Goal: Complete application form: Complete application form

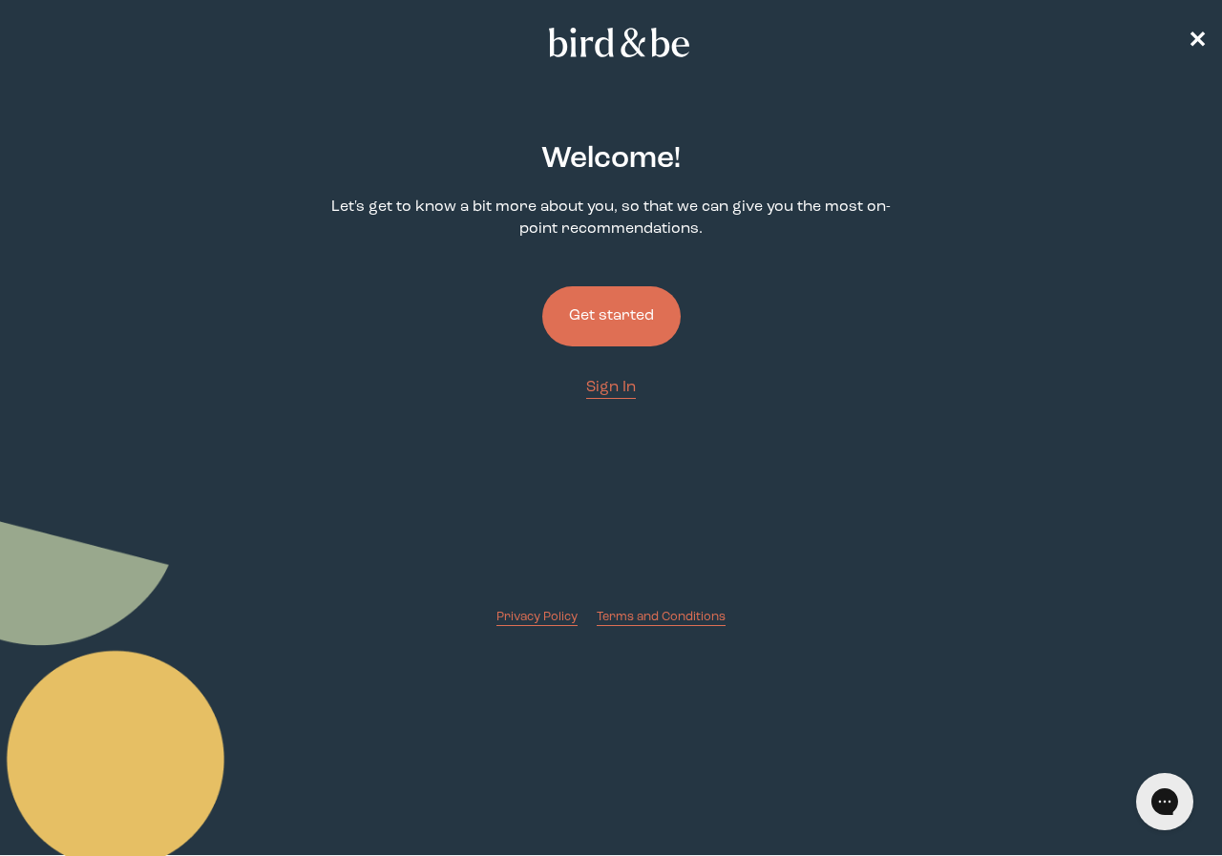
click at [623, 335] on button "Get started" at bounding box center [611, 316] width 138 height 60
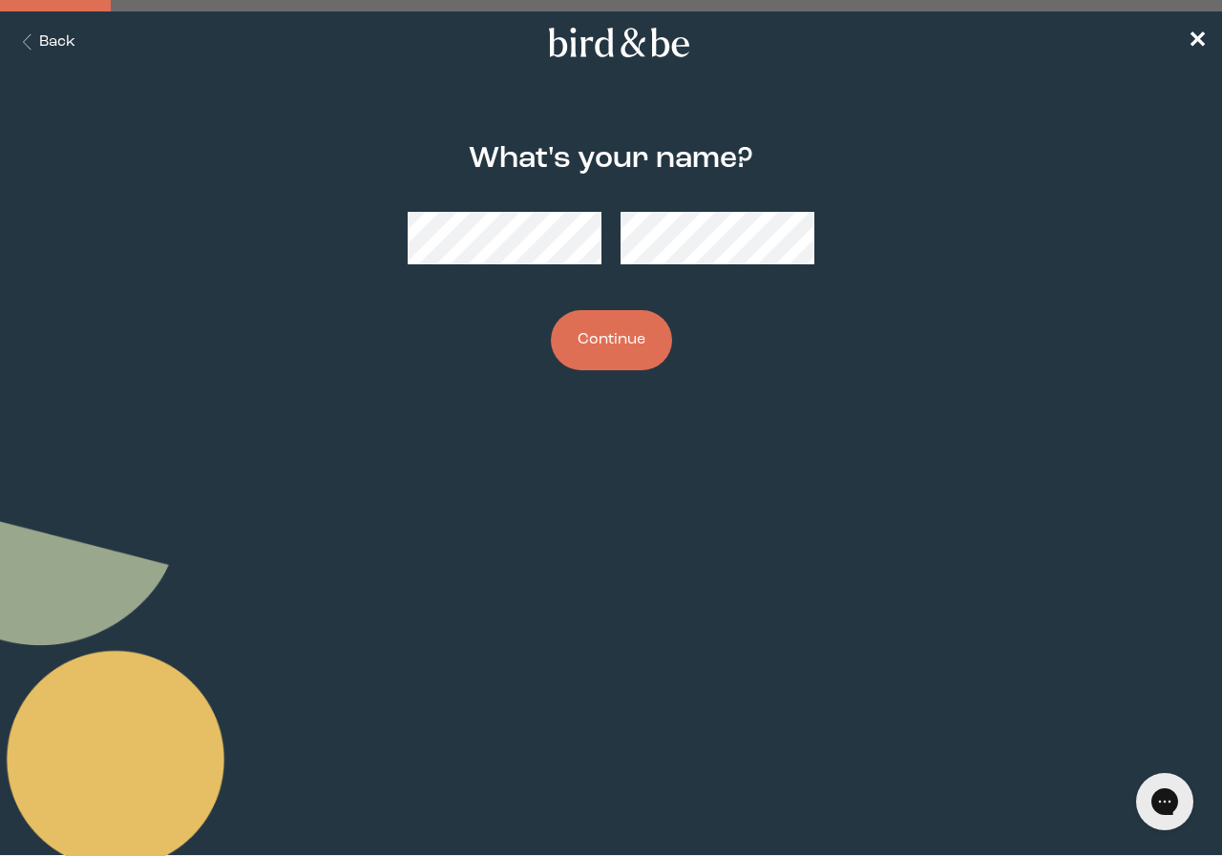
click at [666, 339] on button "Continue" at bounding box center [611, 340] width 121 height 60
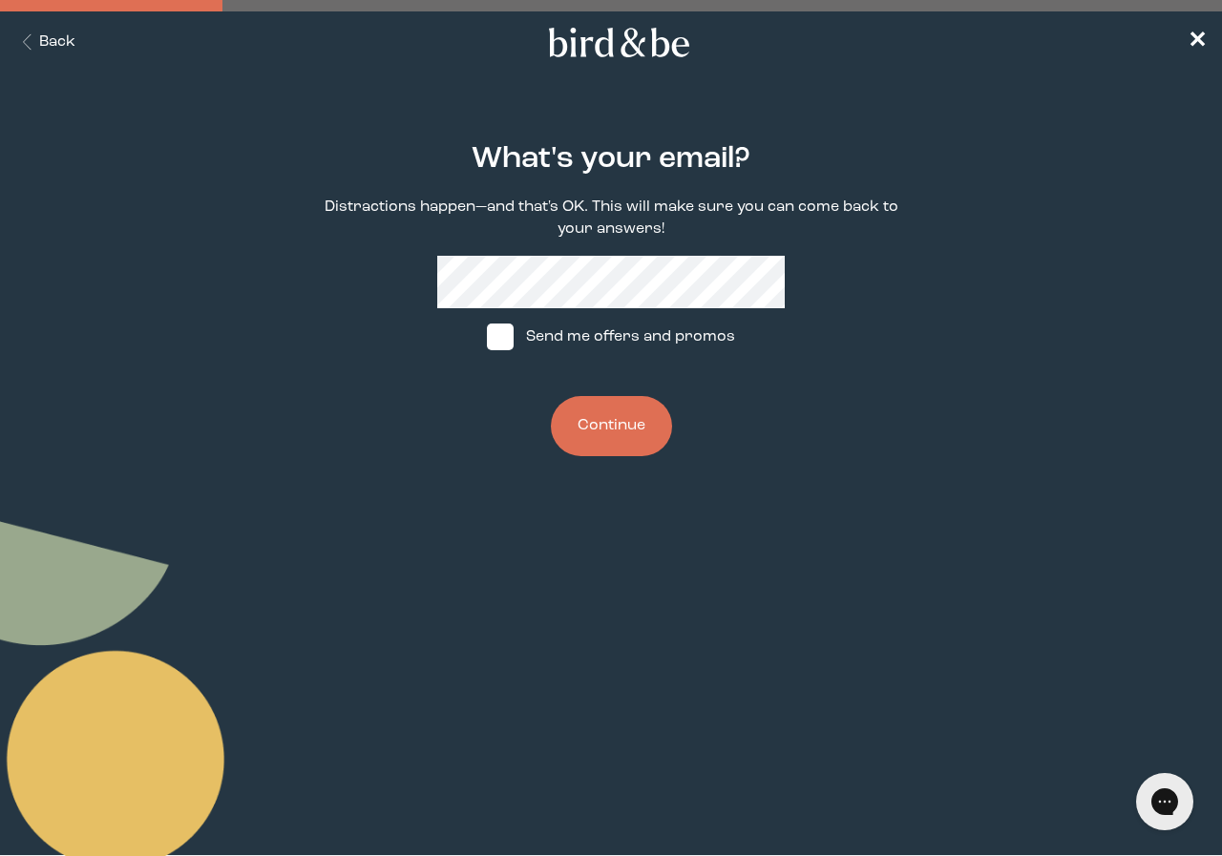
click at [637, 429] on button "Continue" at bounding box center [611, 426] width 121 height 60
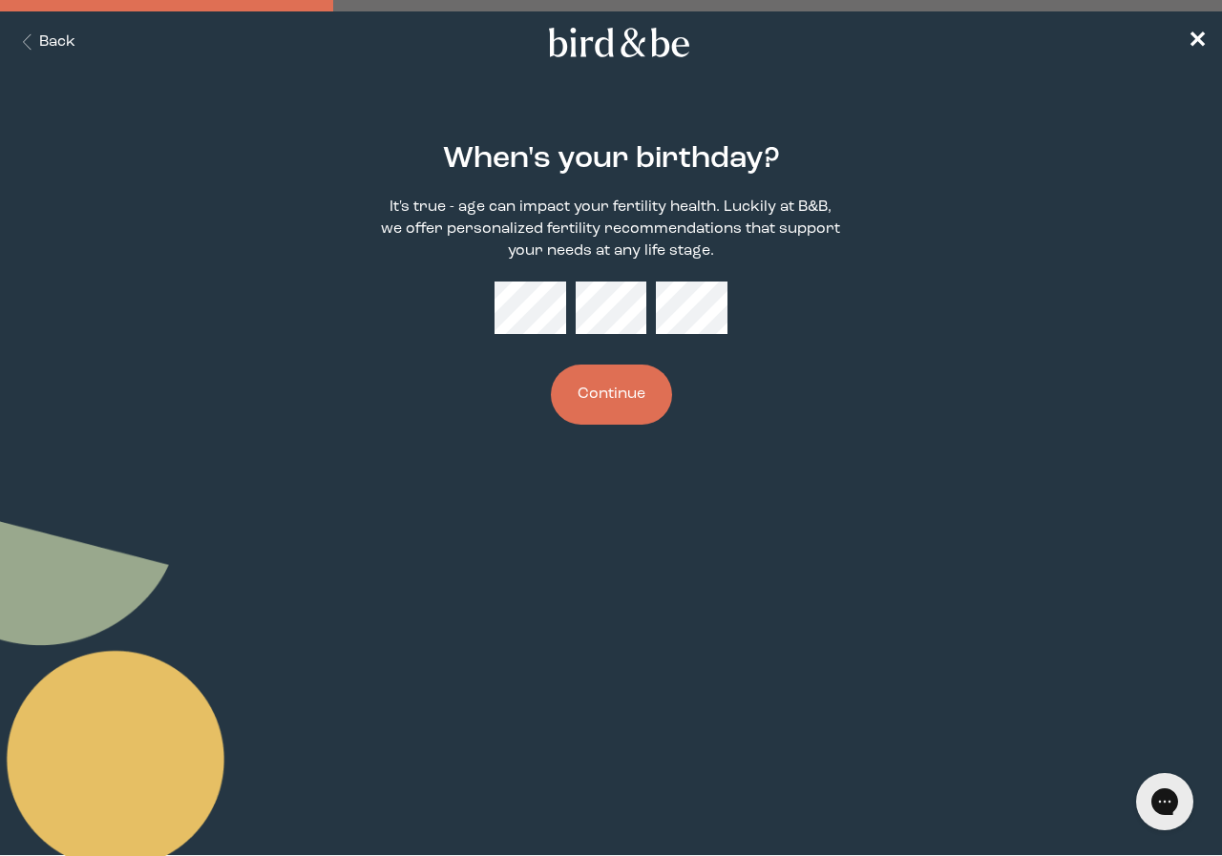
click at [591, 381] on button "Continue" at bounding box center [611, 395] width 121 height 60
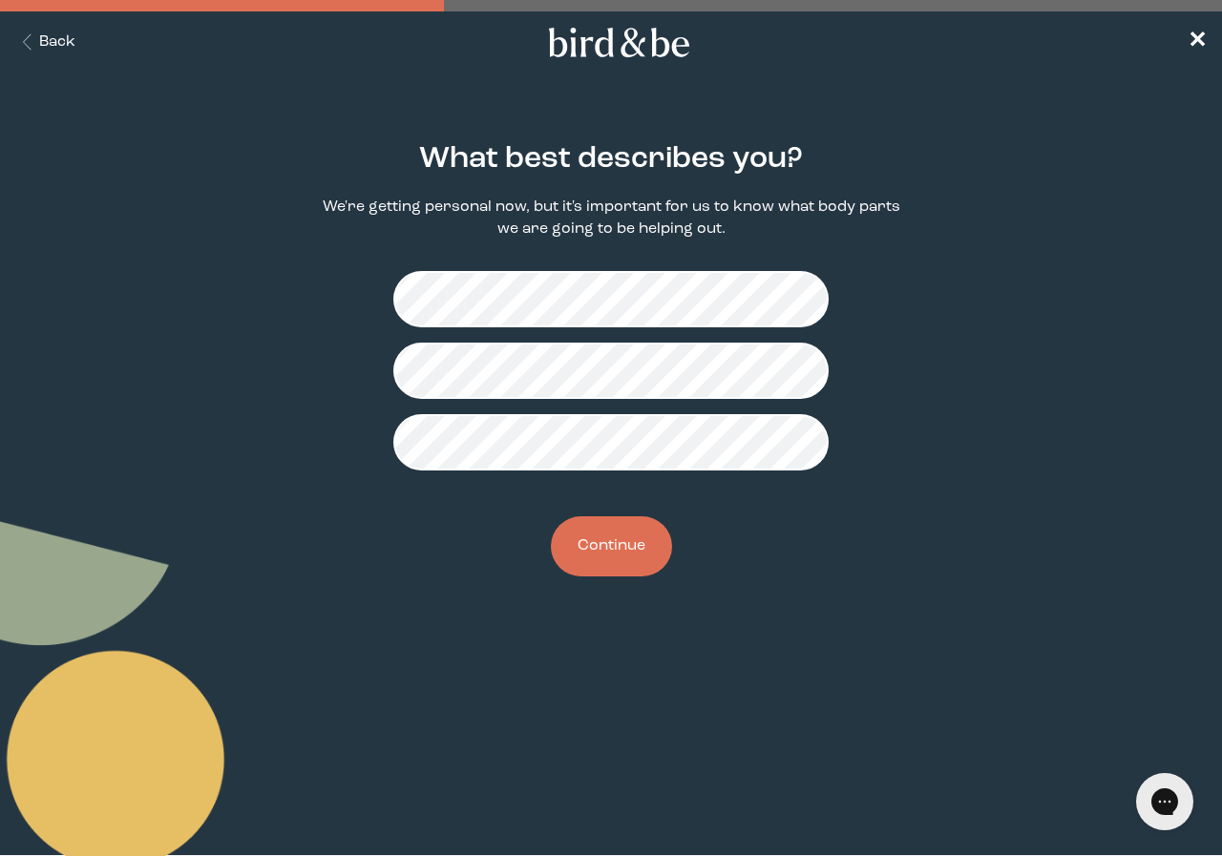
click at [638, 552] on button "Continue" at bounding box center [611, 546] width 121 height 60
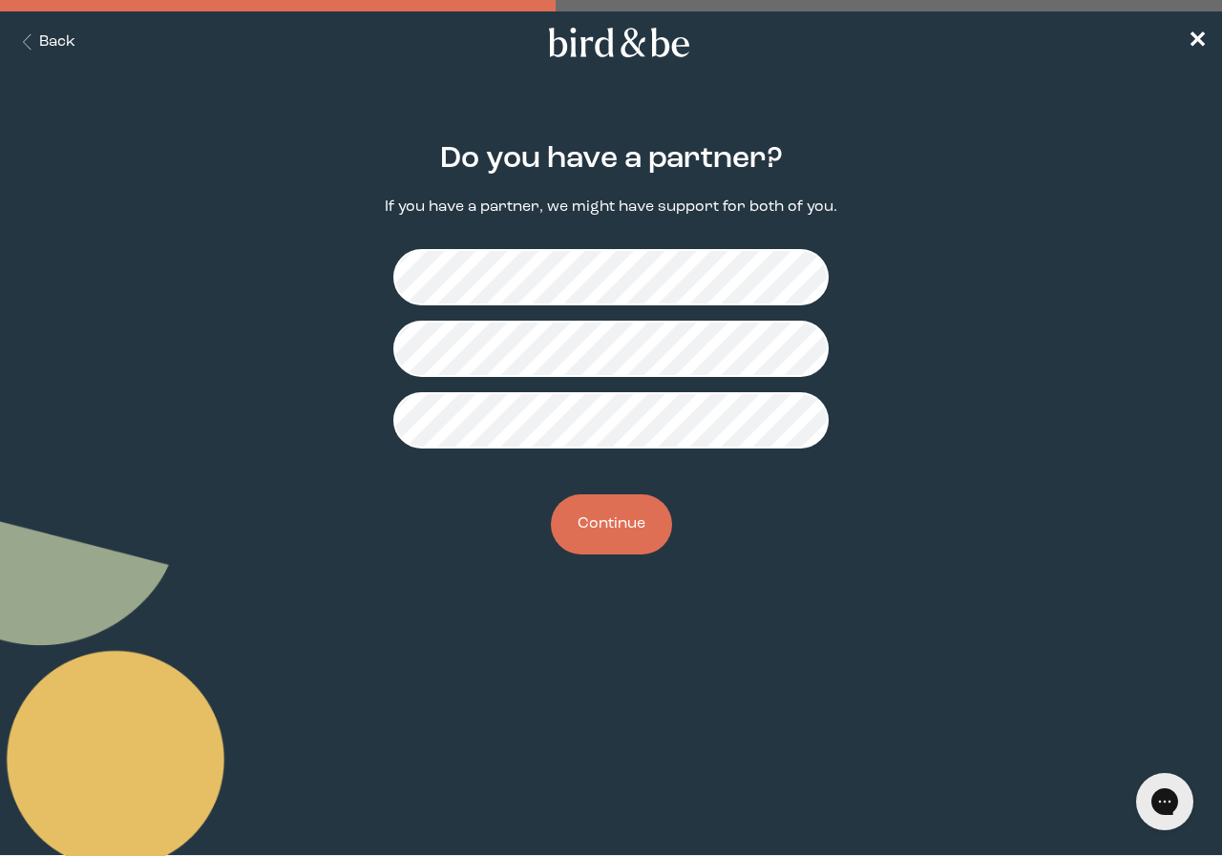
click at [616, 518] on button "Continue" at bounding box center [611, 524] width 121 height 60
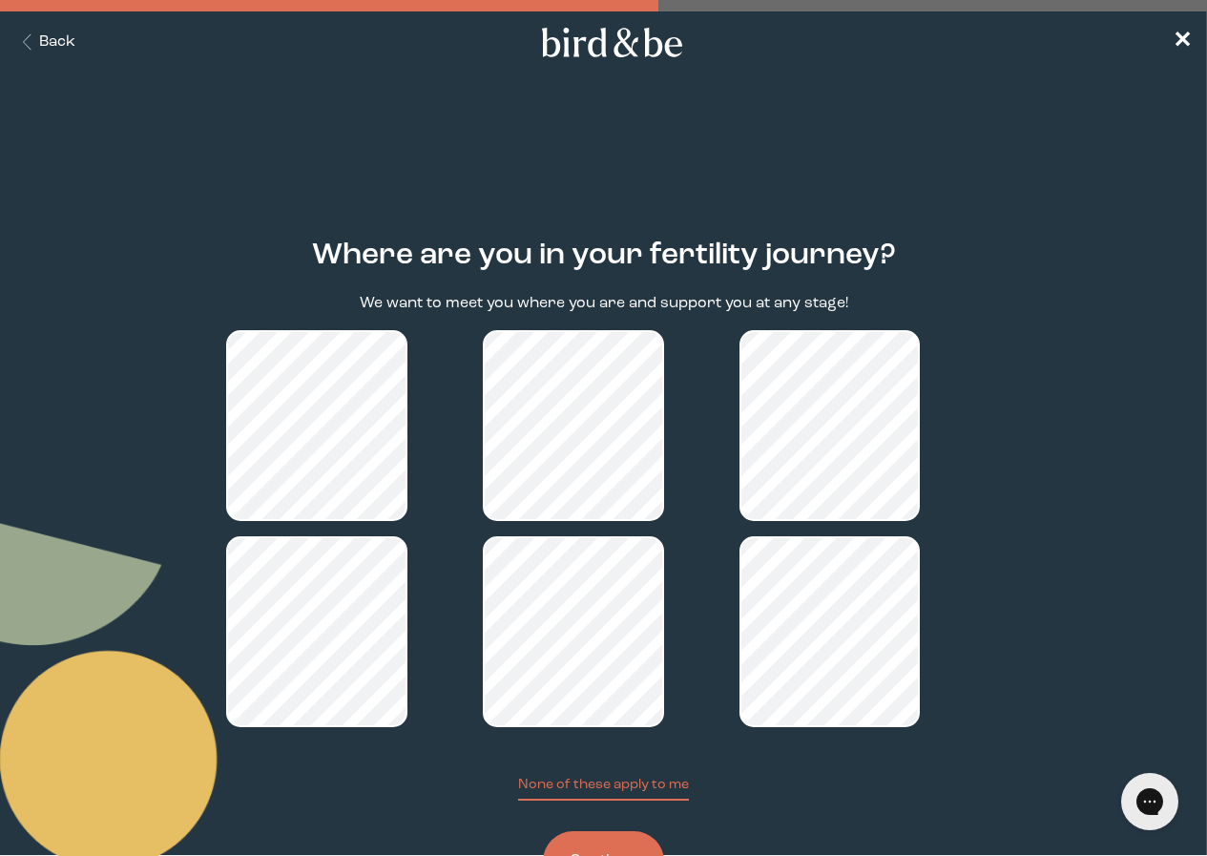
click at [637, 831] on button "Continue" at bounding box center [603, 861] width 121 height 60
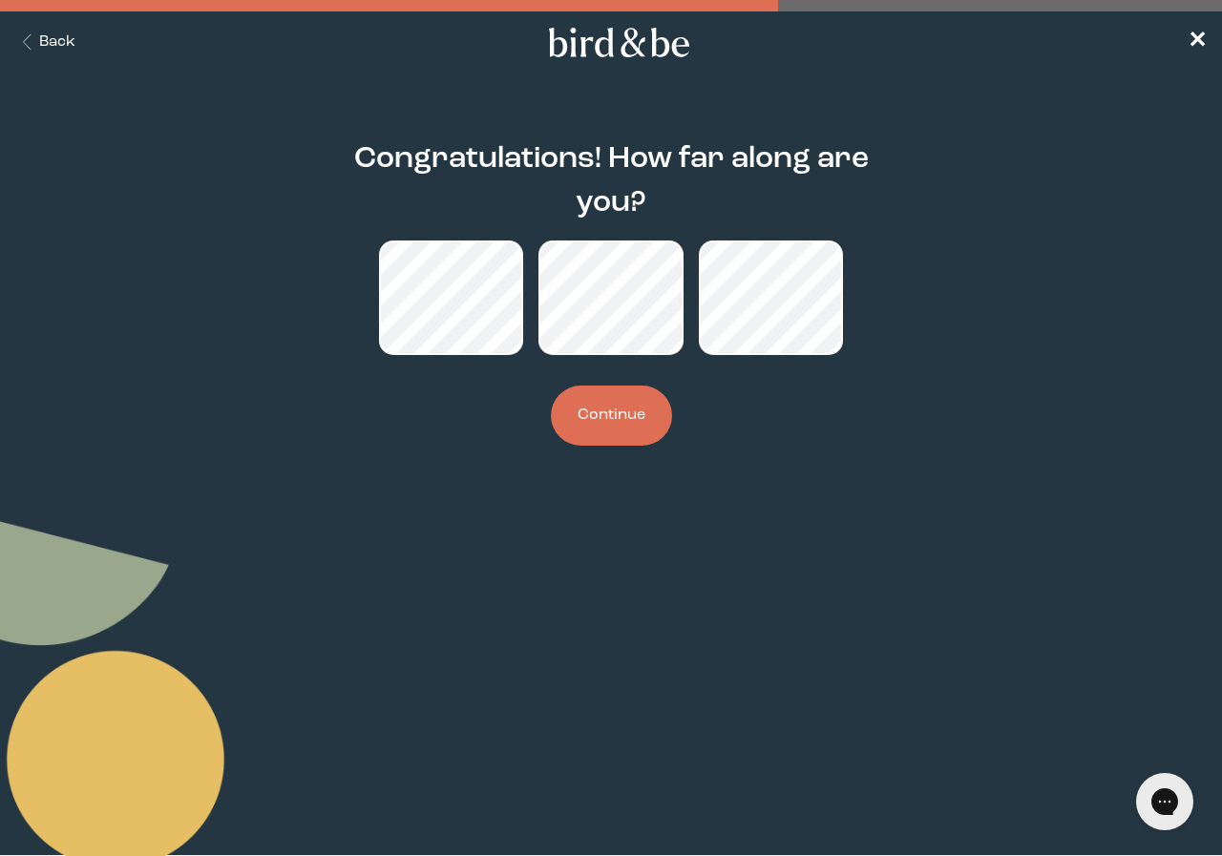
click at [634, 419] on button "Continue" at bounding box center [611, 416] width 121 height 60
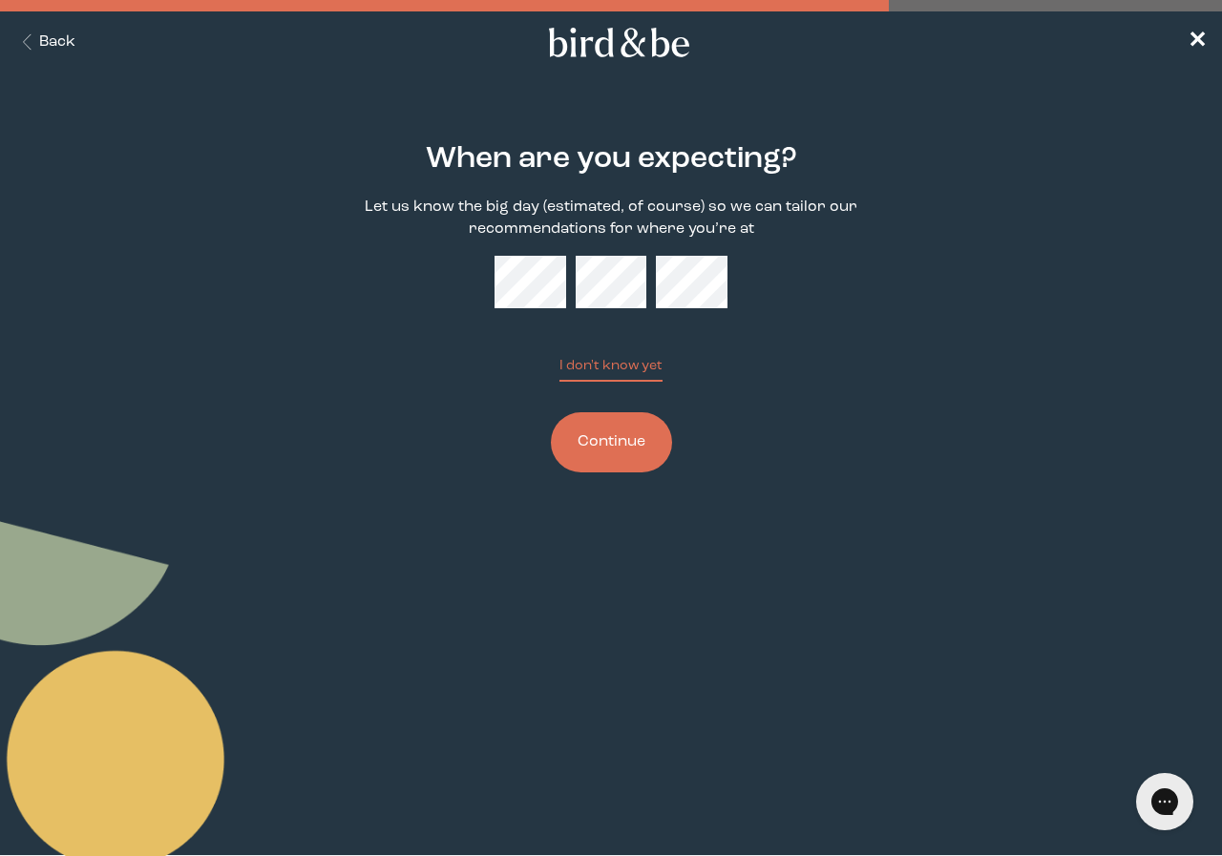
click at [636, 457] on button "Continue" at bounding box center [611, 442] width 121 height 60
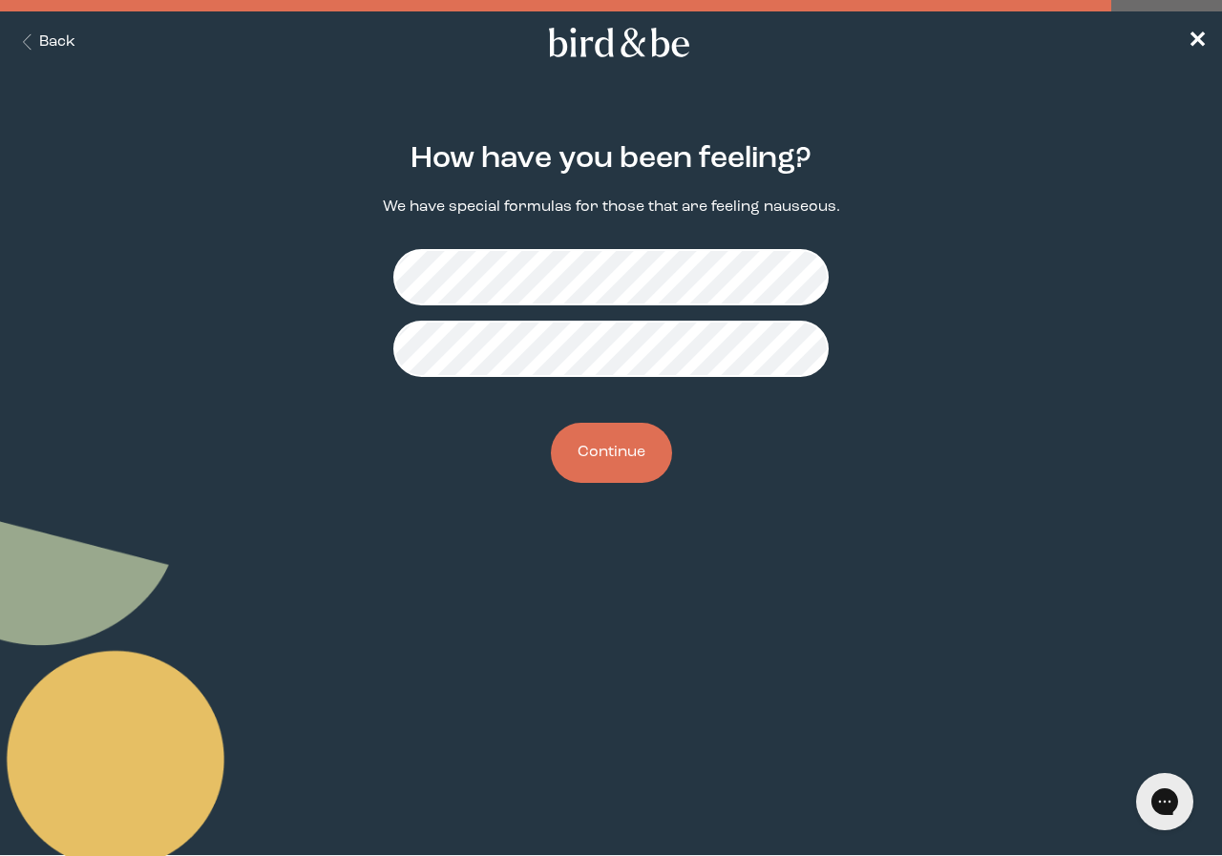
click at [628, 448] on button "Continue" at bounding box center [611, 453] width 121 height 60
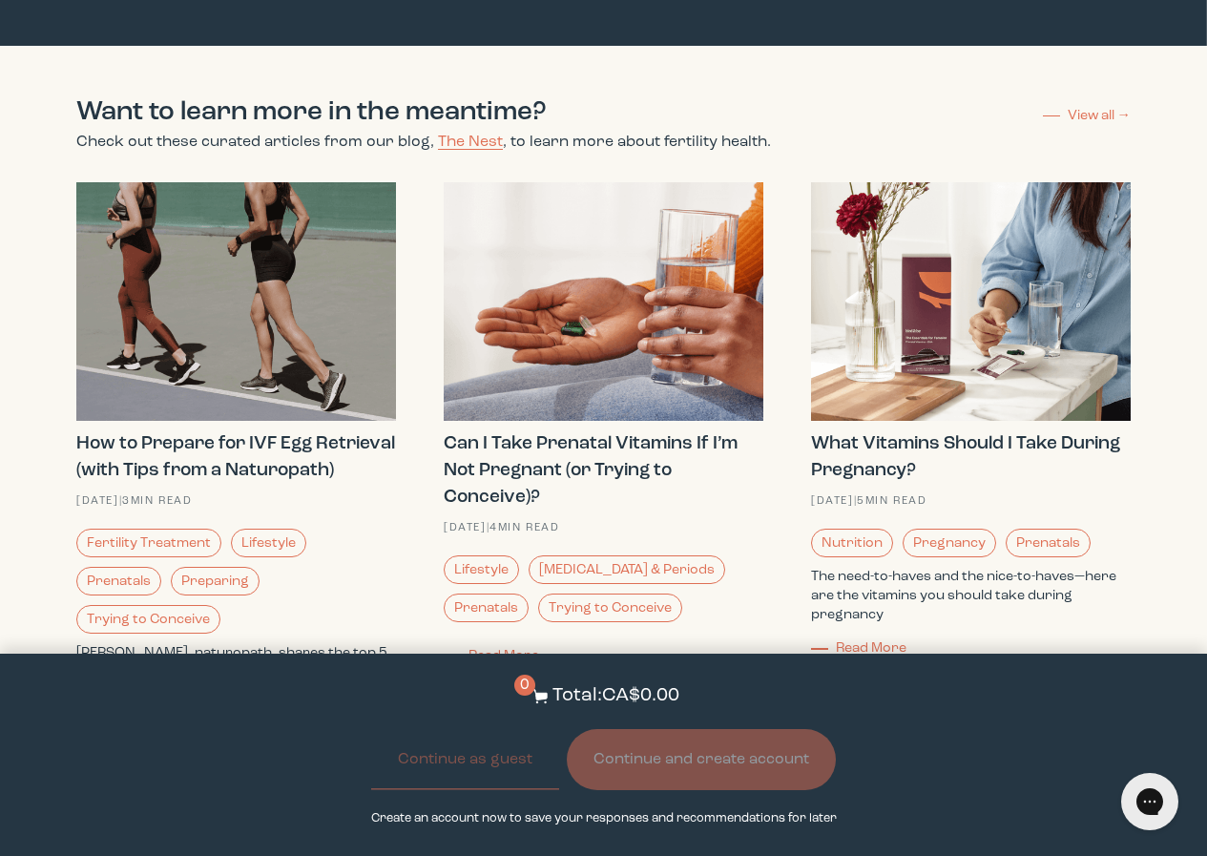
scroll to position [2195, 0]
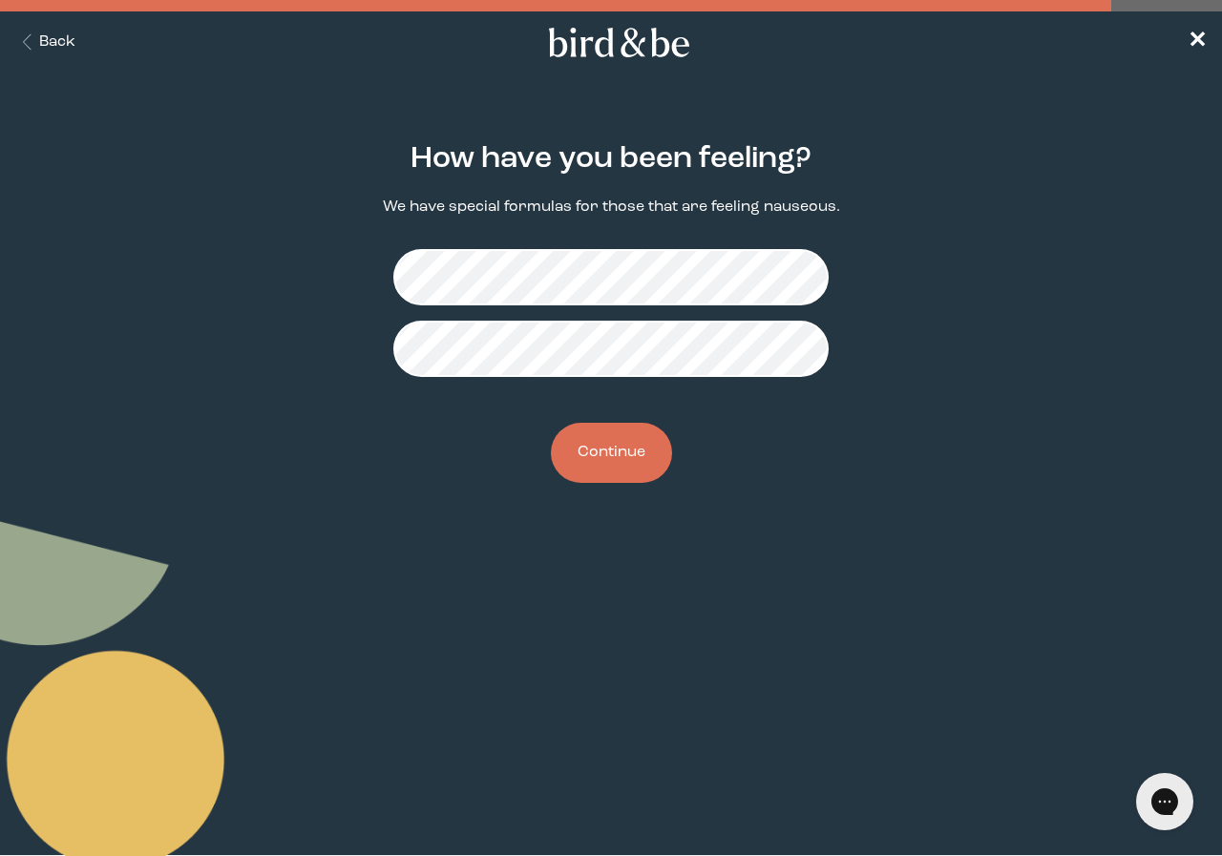
click at [624, 435] on button "Continue" at bounding box center [611, 453] width 121 height 60
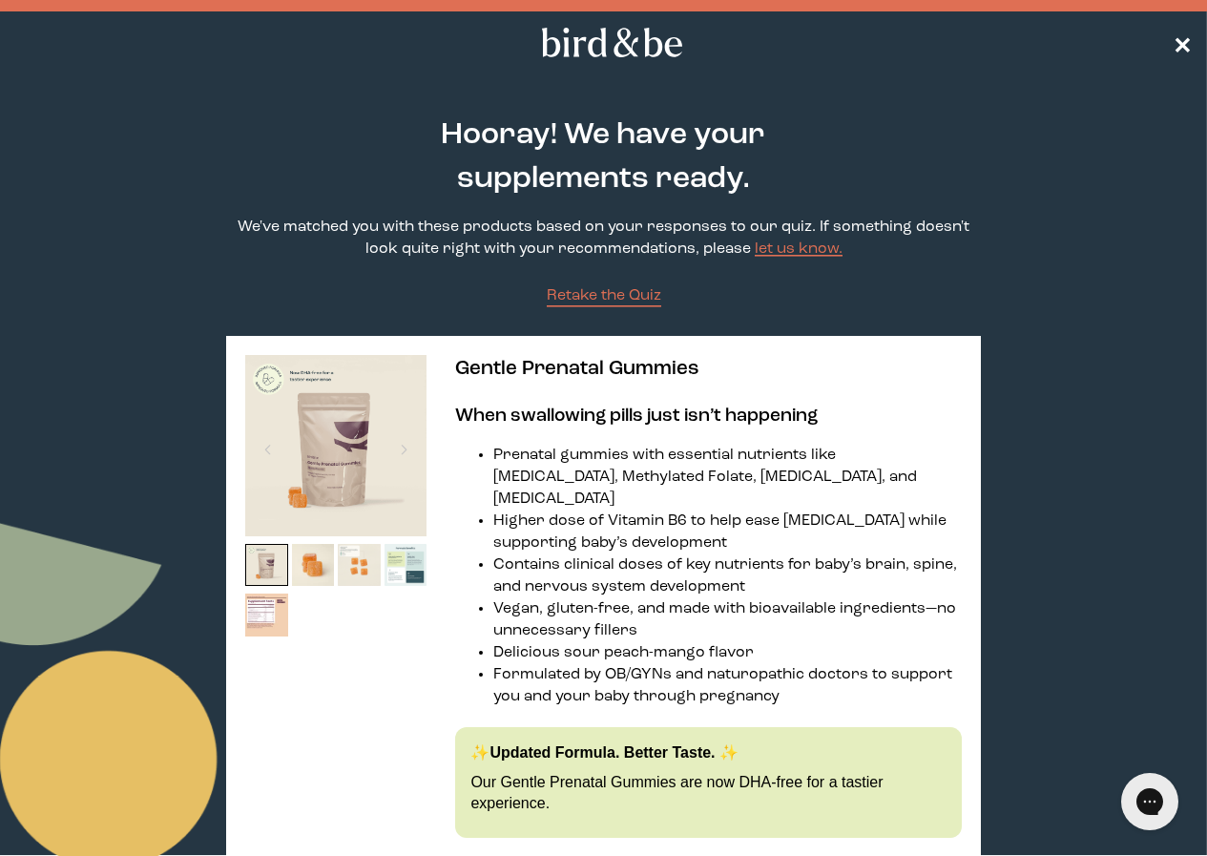
click at [1183, 42] on span "✕" at bounding box center [1182, 42] width 19 height 23
